Goal: Complete application form: Complete application form

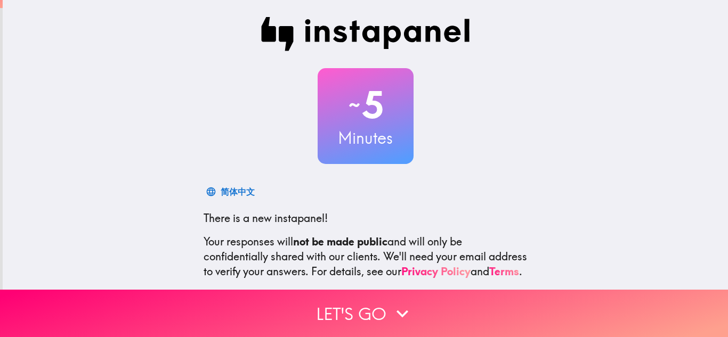
scroll to position [106, 0]
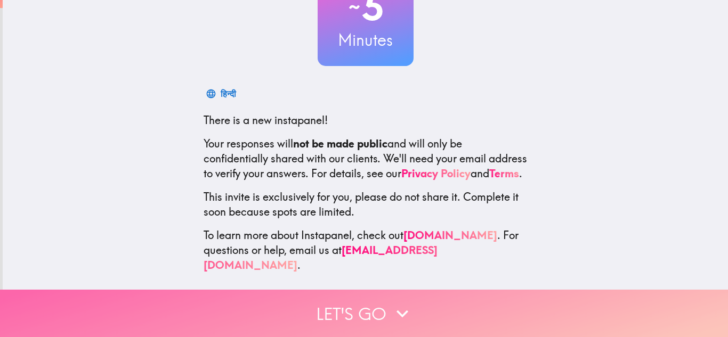
click at [397, 310] on icon "button" at bounding box center [403, 313] width 12 height 7
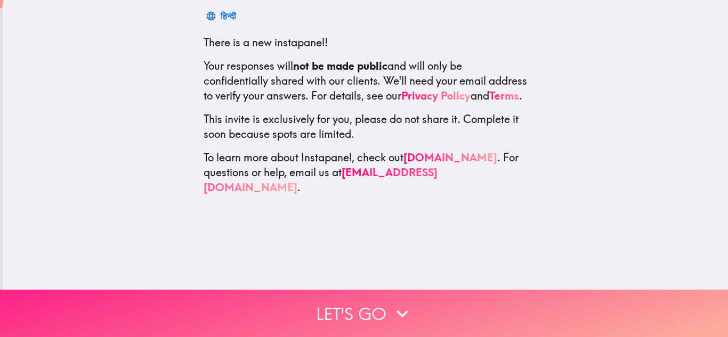
scroll to position [0, 0]
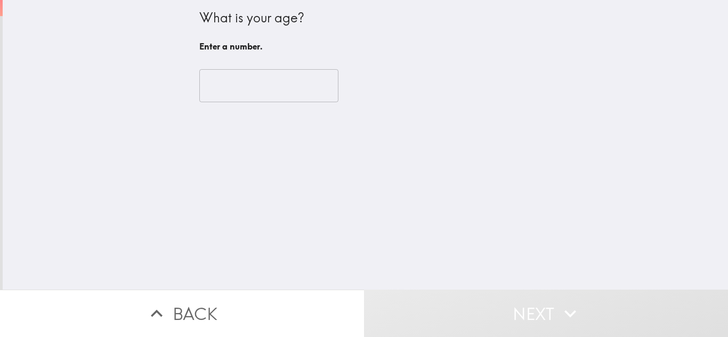
click at [303, 80] on input "number" at bounding box center [268, 85] width 139 height 33
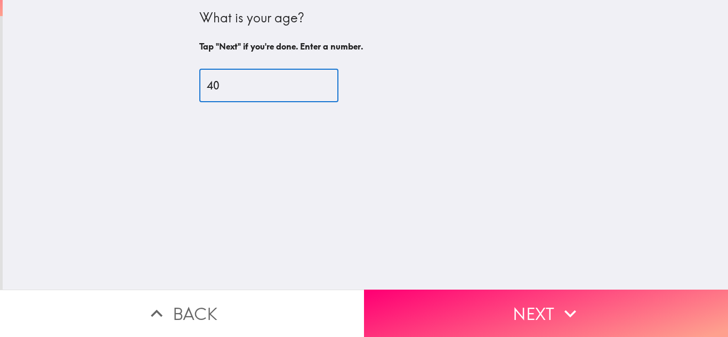
type input "40"
click at [520, 298] on button "Next" at bounding box center [546, 313] width 364 height 47
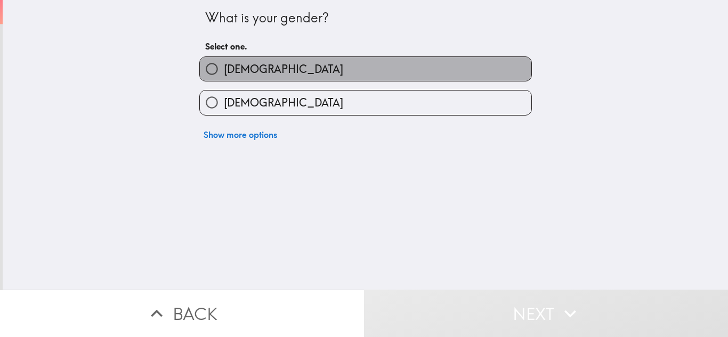
click at [279, 72] on label "[DEMOGRAPHIC_DATA]" at bounding box center [365, 69] width 331 height 24
click at [224, 72] on input "[DEMOGRAPHIC_DATA]" at bounding box center [212, 69] width 24 height 24
radio input "true"
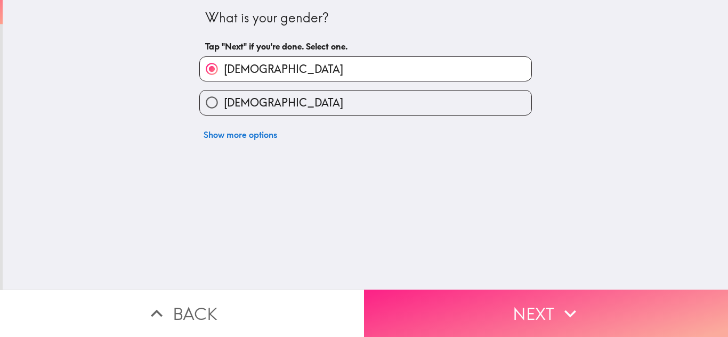
click at [517, 296] on button "Next" at bounding box center [546, 313] width 364 height 47
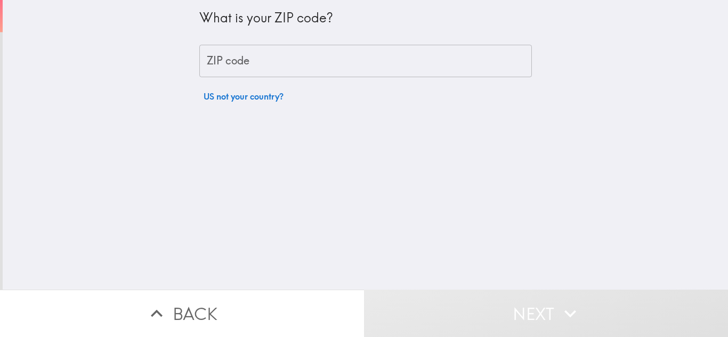
click at [258, 61] on input "ZIP code" at bounding box center [365, 61] width 333 height 33
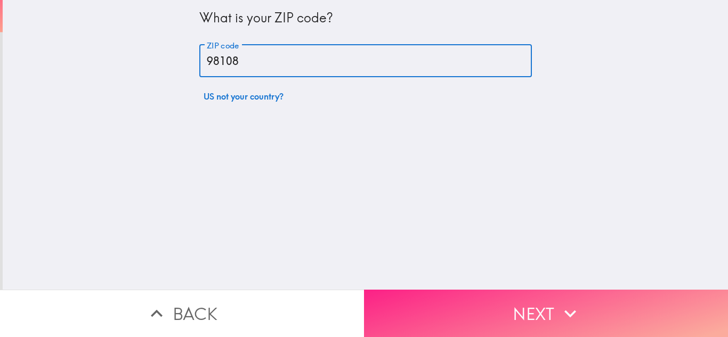
type input "98108"
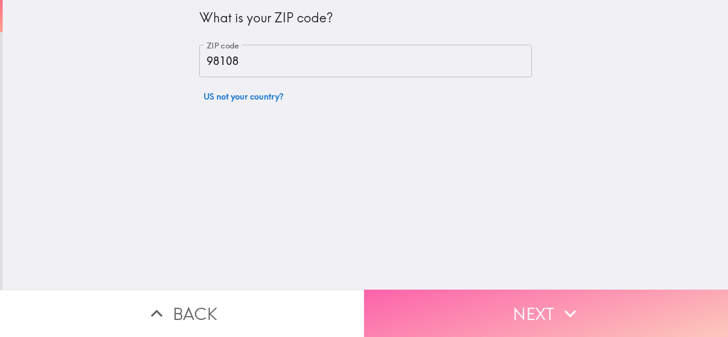
click at [503, 314] on button "Next" at bounding box center [546, 313] width 364 height 47
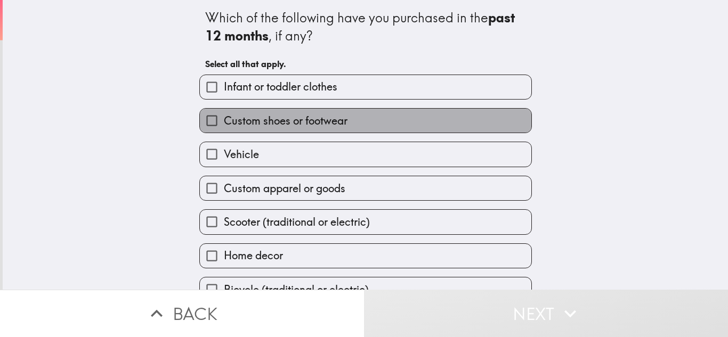
click at [292, 124] on span "Custom shoes or footwear" at bounding box center [286, 121] width 124 height 15
click at [224, 124] on input "Custom shoes or footwear" at bounding box center [212, 121] width 24 height 24
checkbox input "true"
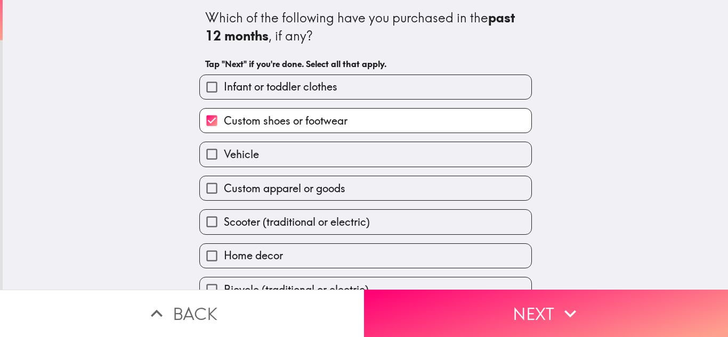
click at [274, 154] on label "Vehicle" at bounding box center [365, 154] width 331 height 24
click at [224, 154] on input "Vehicle" at bounding box center [212, 154] width 24 height 24
checkbox input "true"
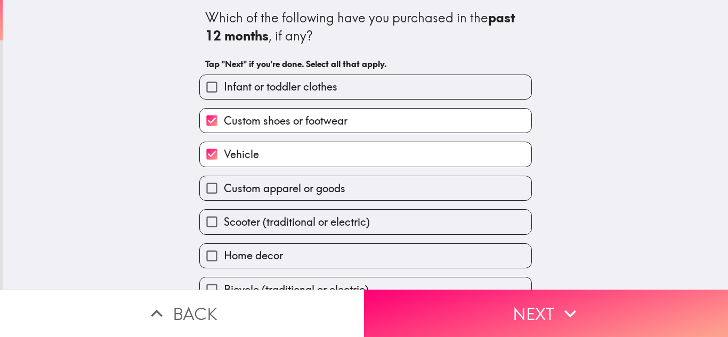
click at [310, 187] on span "Custom apparel or goods" at bounding box center [285, 188] width 122 height 15
click at [224, 187] on input "Custom apparel or goods" at bounding box center [212, 188] width 24 height 24
checkbox input "true"
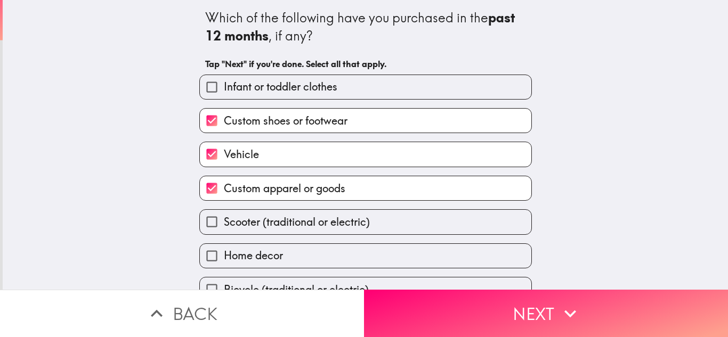
scroll to position [53, 0]
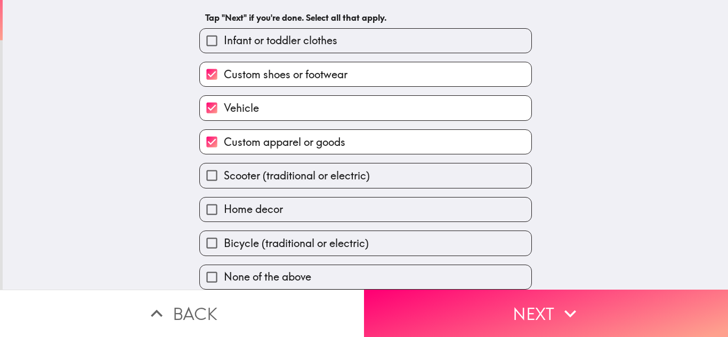
click at [286, 209] on label "Home decor" at bounding box center [365, 210] width 331 height 24
click at [224, 209] on input "Home decor" at bounding box center [212, 210] width 24 height 24
checkbox input "true"
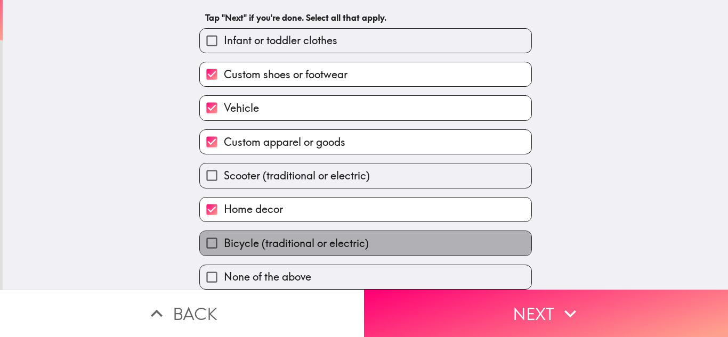
drag, startPoint x: 287, startPoint y: 236, endPoint x: 324, endPoint y: 216, distance: 41.0
click at [287, 236] on span "Bicycle (traditional or electric)" at bounding box center [296, 243] width 145 height 15
click at [224, 235] on input "Bicycle (traditional or electric)" at bounding box center [212, 243] width 24 height 24
checkbox input "true"
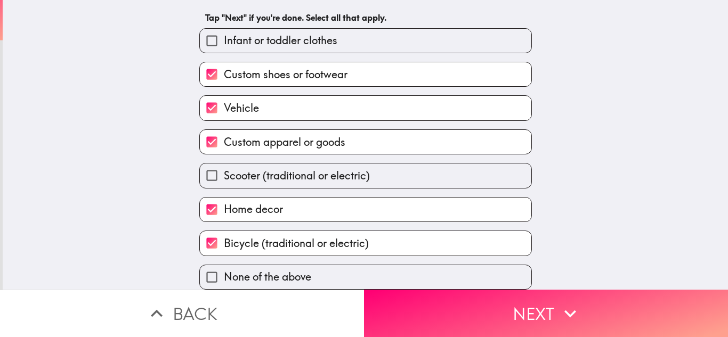
scroll to position [54, 0]
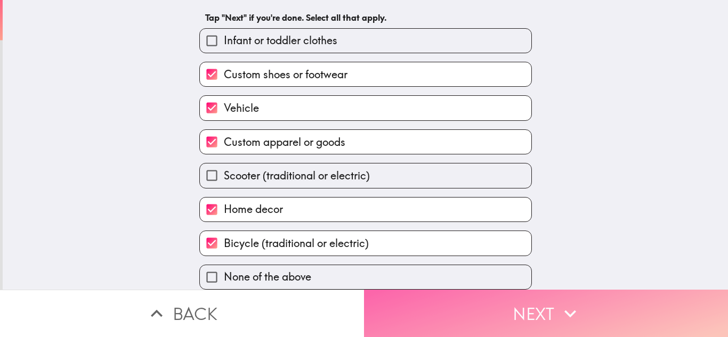
click at [496, 315] on button "Next" at bounding box center [546, 313] width 364 height 47
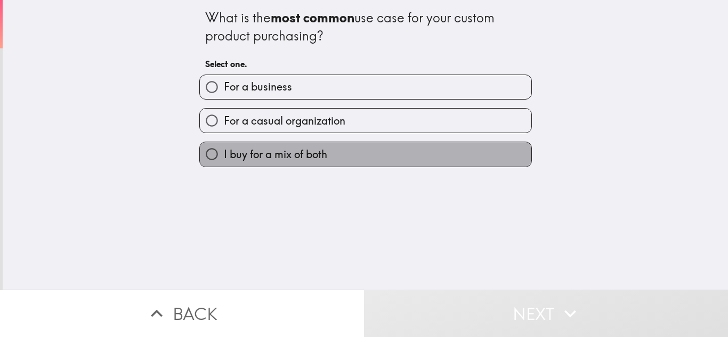
click at [271, 155] on span "I buy for a mix of both" at bounding box center [275, 154] width 103 height 15
click at [224, 155] on input "I buy for a mix of both" at bounding box center [212, 154] width 24 height 24
radio input "true"
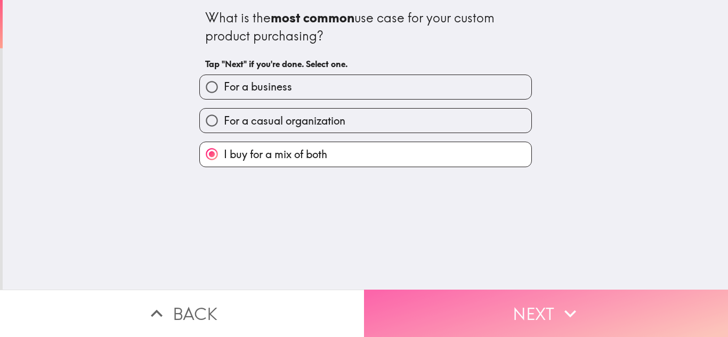
click at [490, 300] on button "Next" at bounding box center [546, 313] width 364 height 47
